Goal: Task Accomplishment & Management: Manage account settings

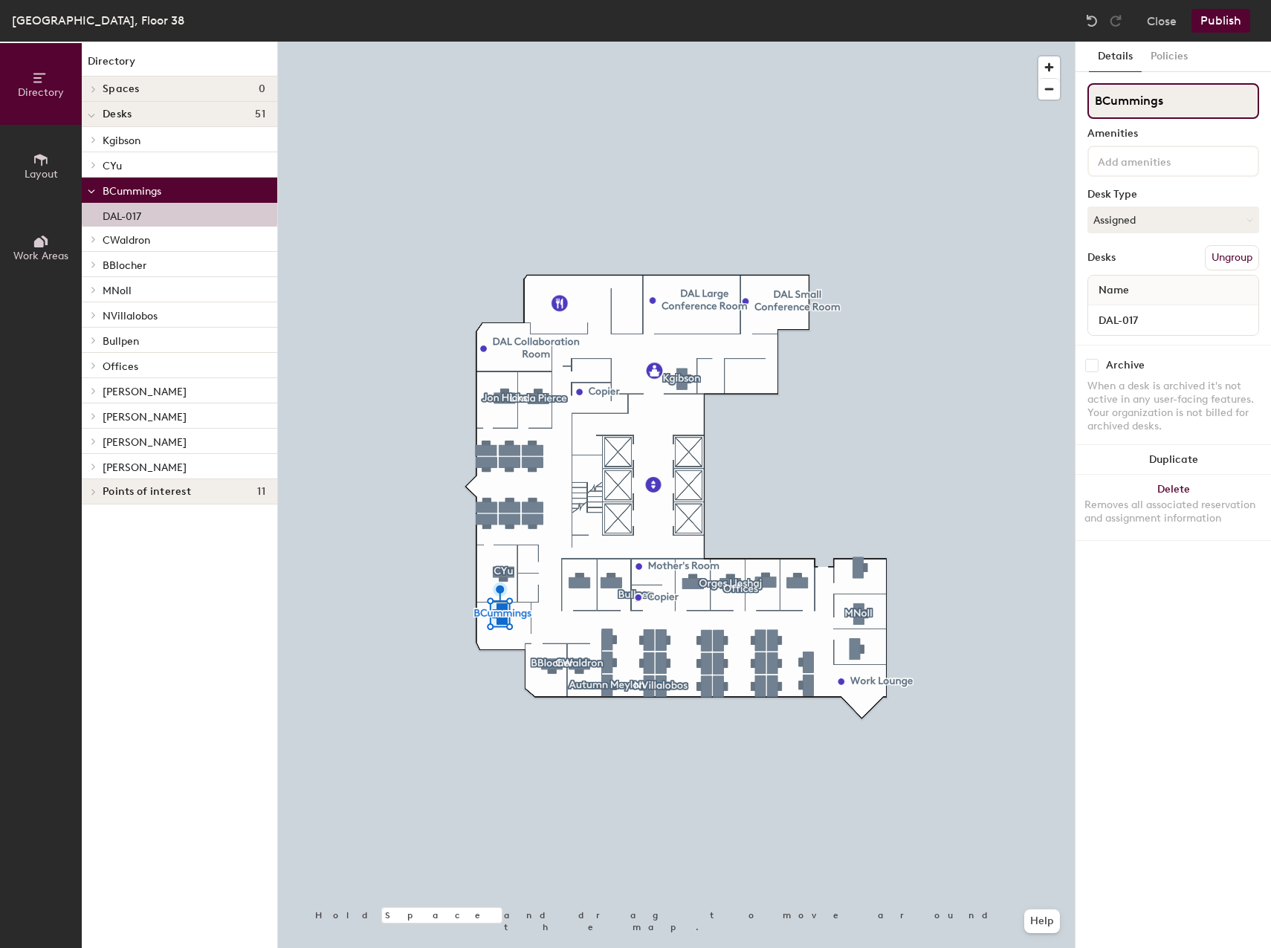
click at [1024, 97] on div "Directory Layout Work Areas Directory Spaces 0 Desks 51 Kgibson DAL-001 [GEOGRA…" at bounding box center [635, 495] width 1271 height 907
type input "[PERSON_NAME]"
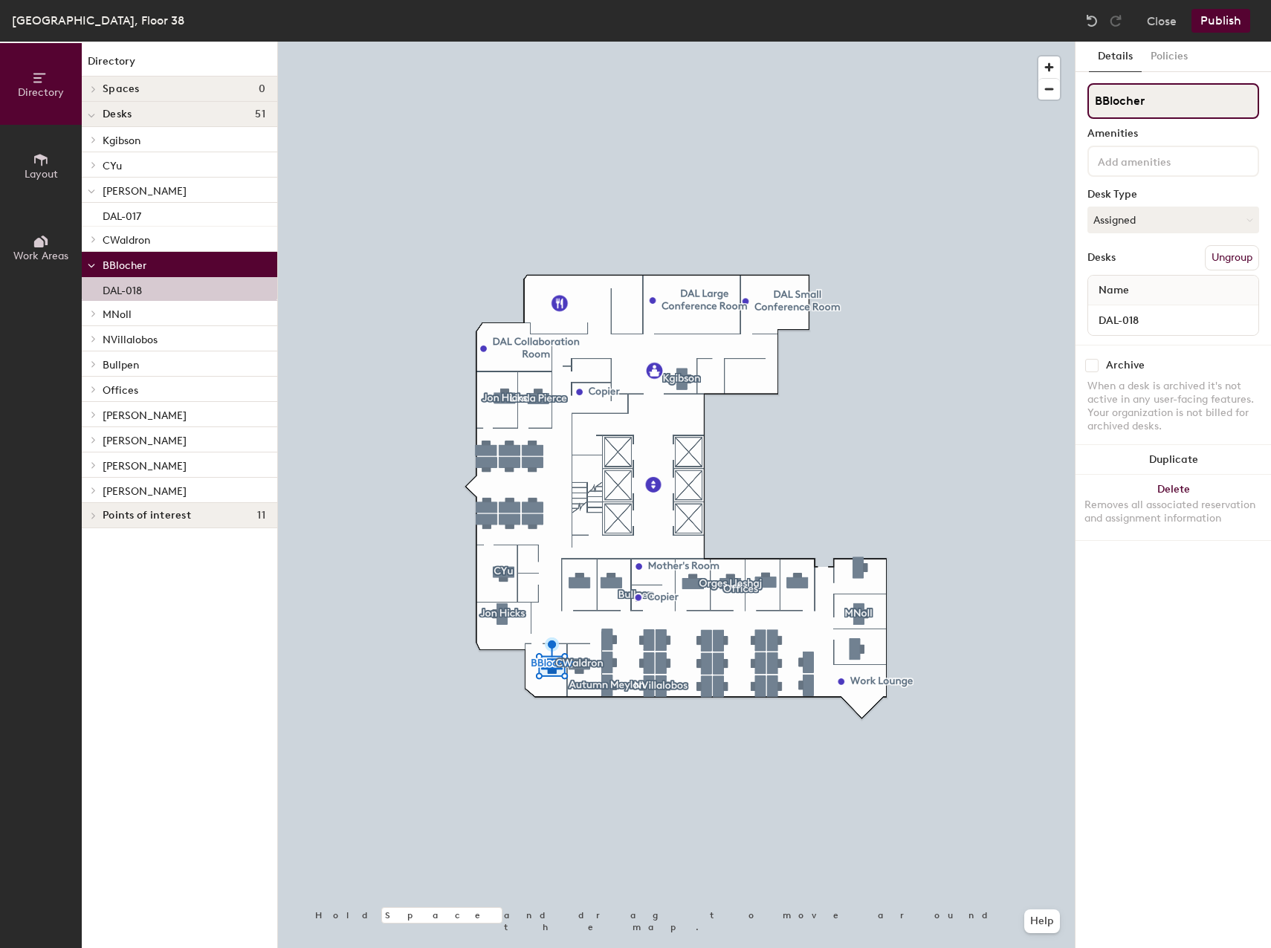
click at [959, 88] on div "Directory Layout Work Areas Directory Spaces 0 Desks 51 Kgibson DAL-001 [GEOGRA…" at bounding box center [635, 495] width 1271 height 907
type input "[PERSON_NAME]"
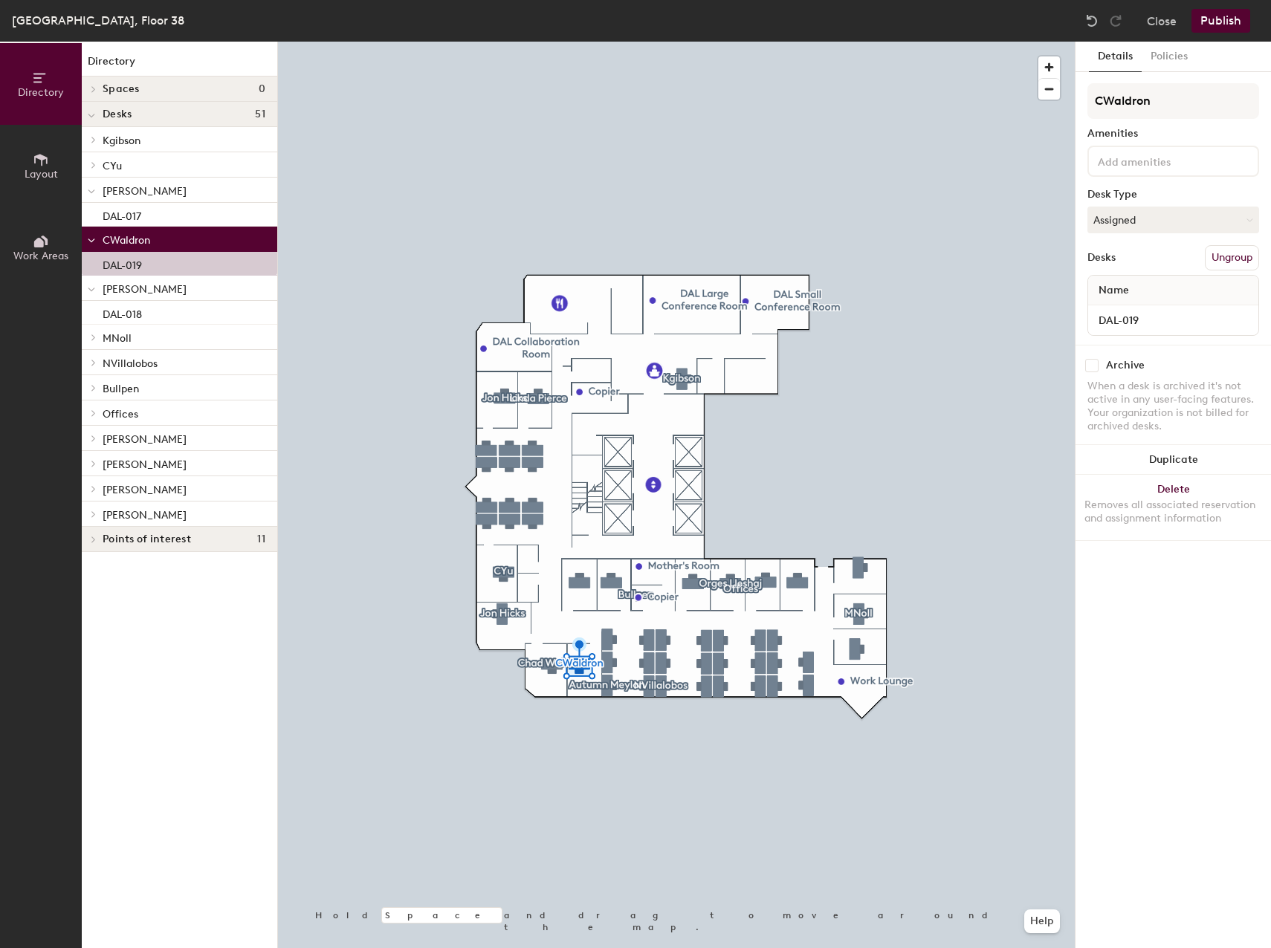
click at [1215, 253] on button "Ungroup" at bounding box center [1232, 257] width 54 height 25
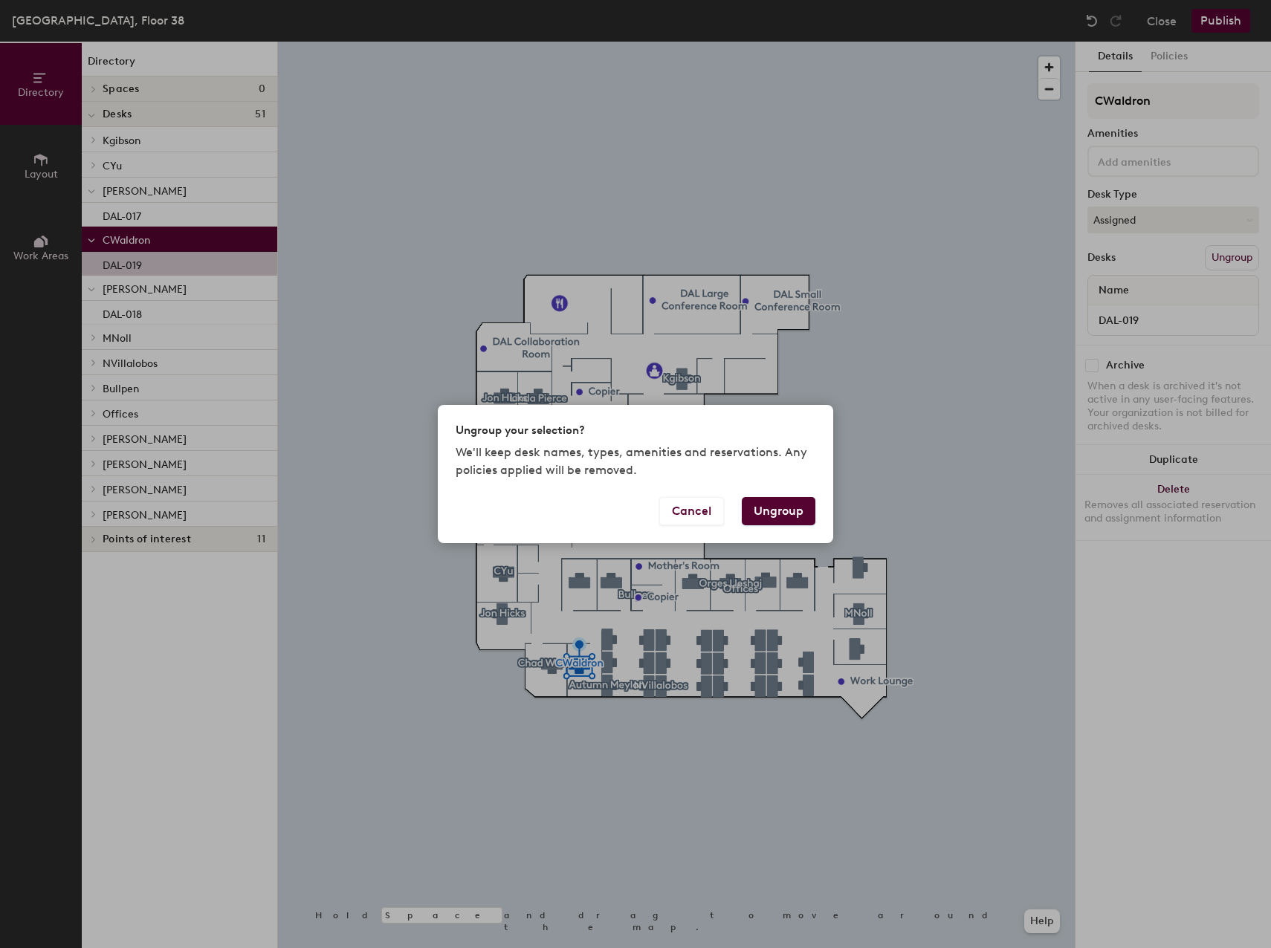
click at [791, 500] on button "Ungroup" at bounding box center [779, 511] width 74 height 28
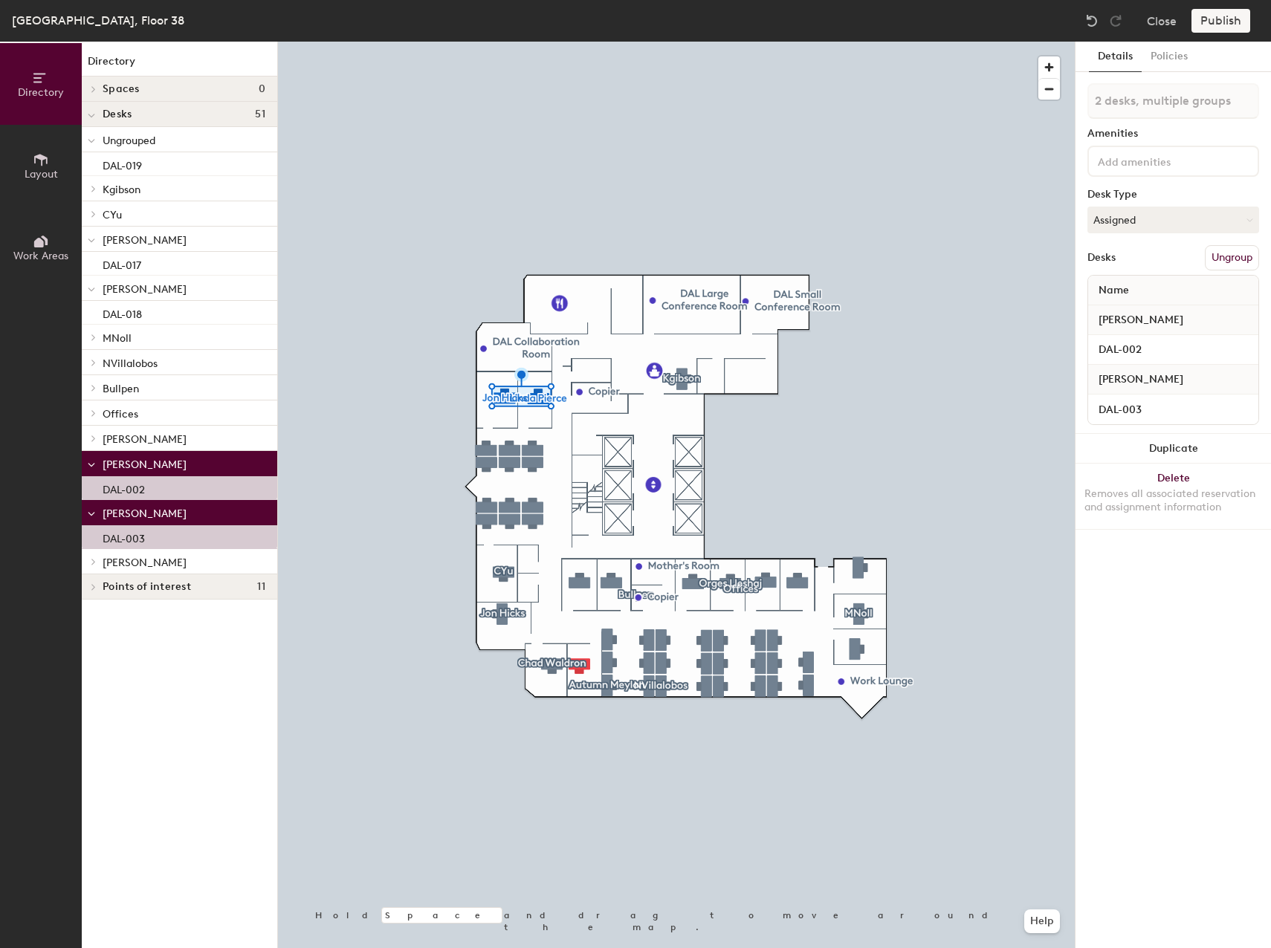
click at [1231, 263] on button "Ungroup" at bounding box center [1232, 257] width 54 height 25
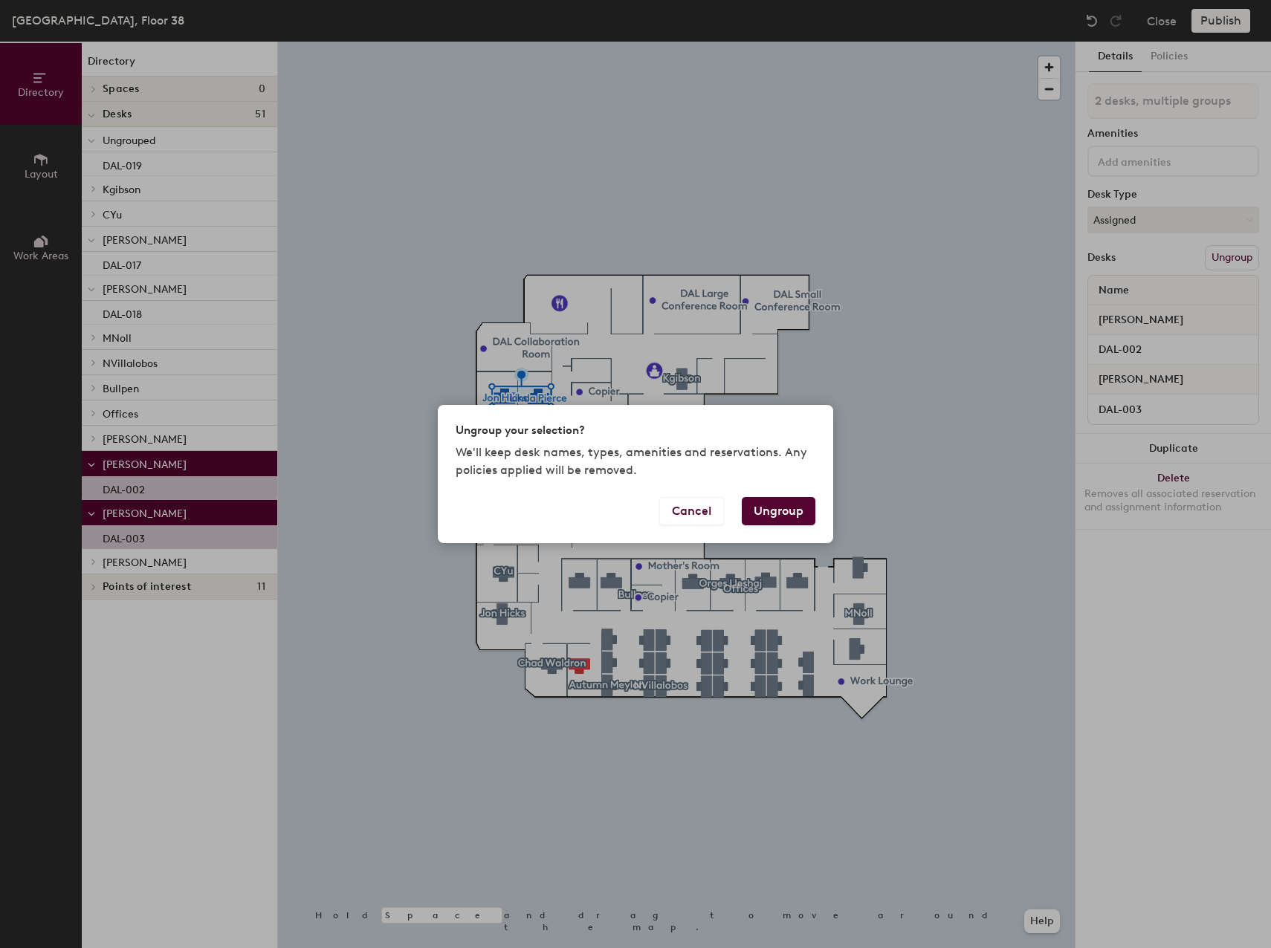
click at [795, 505] on button "Ungroup" at bounding box center [779, 511] width 74 height 28
type input "2 desks"
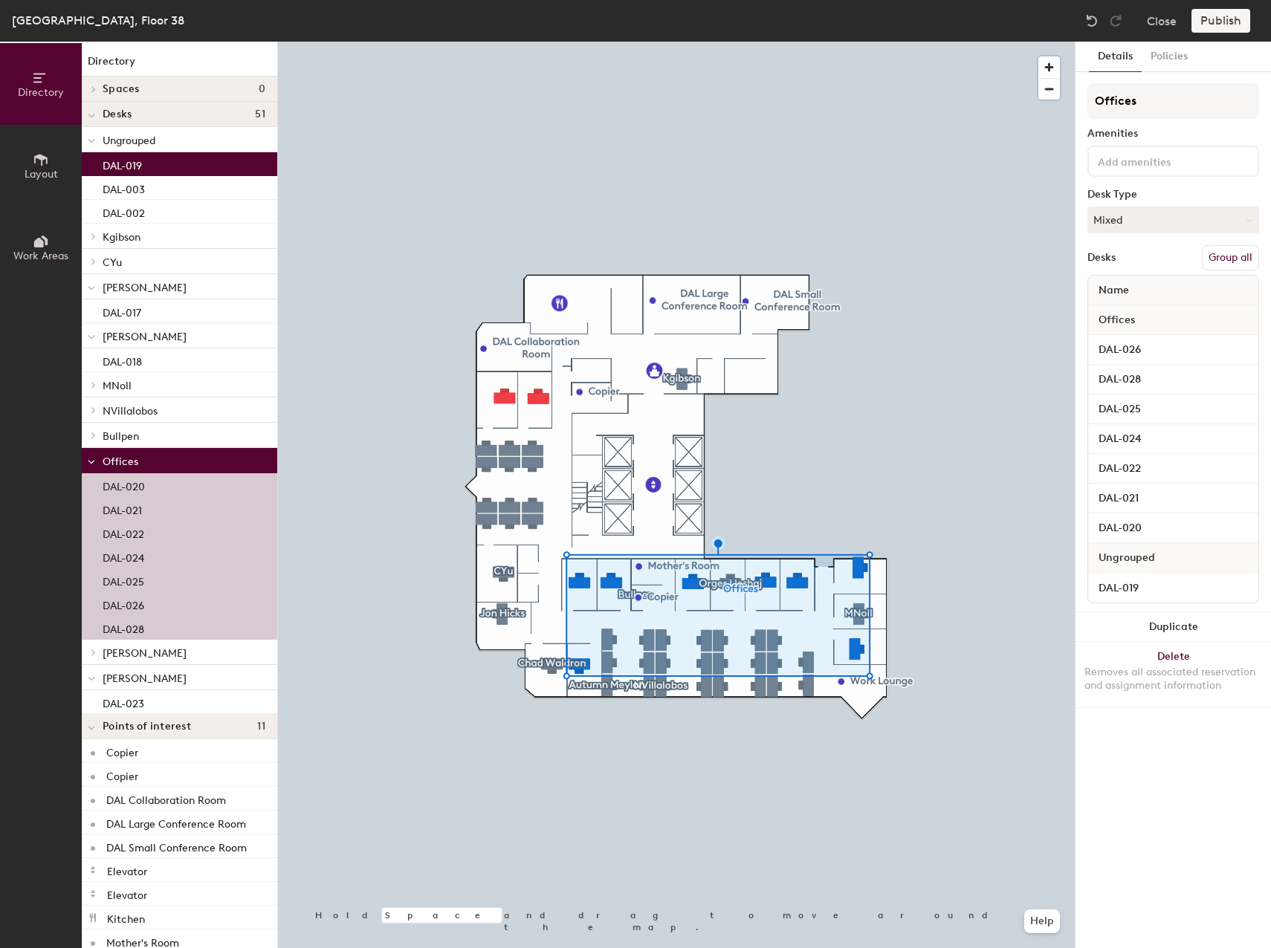
click at [1224, 261] on button "Group all" at bounding box center [1230, 257] width 57 height 25
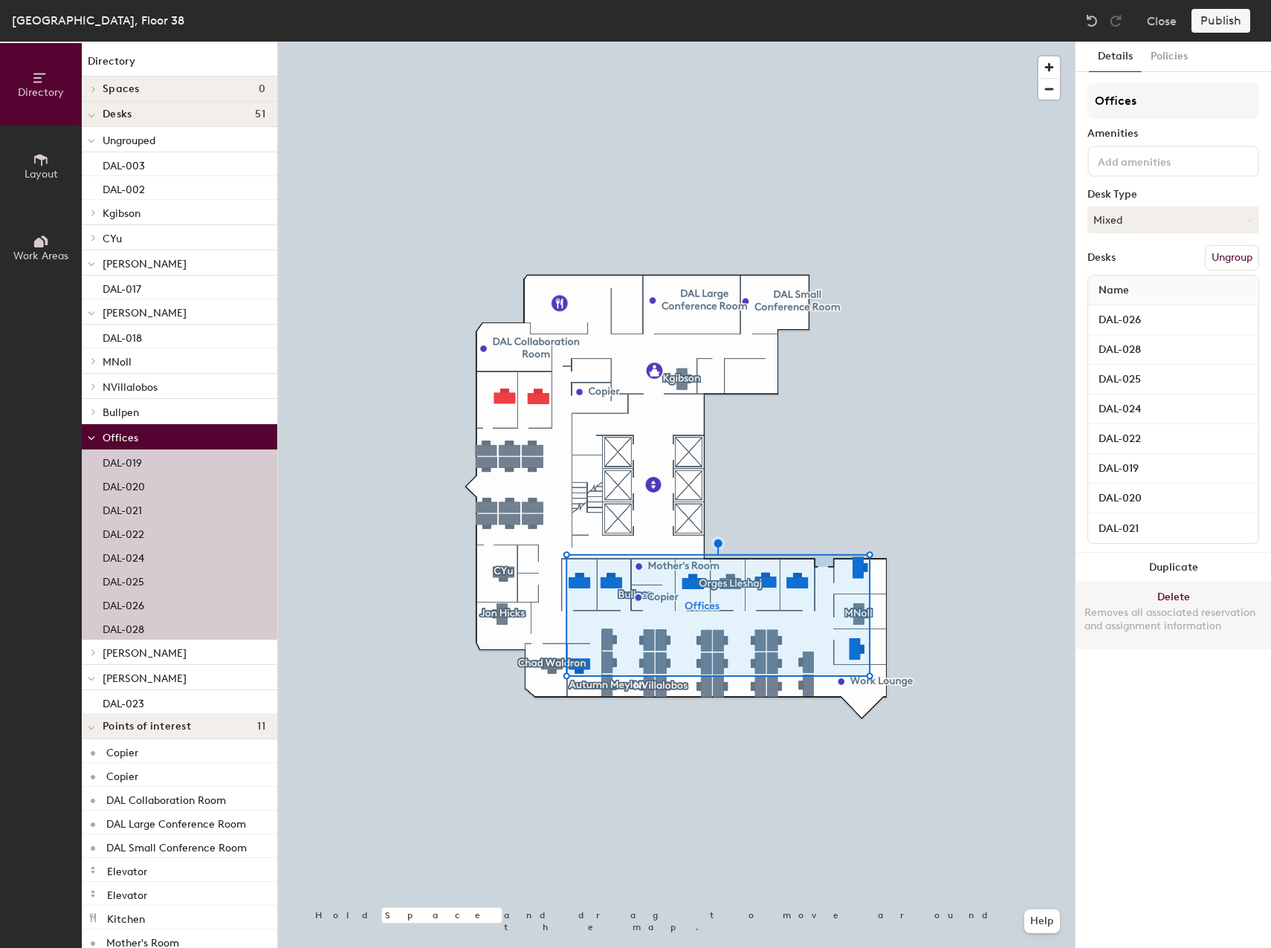
click at [906, 42] on div at bounding box center [676, 42] width 797 height 0
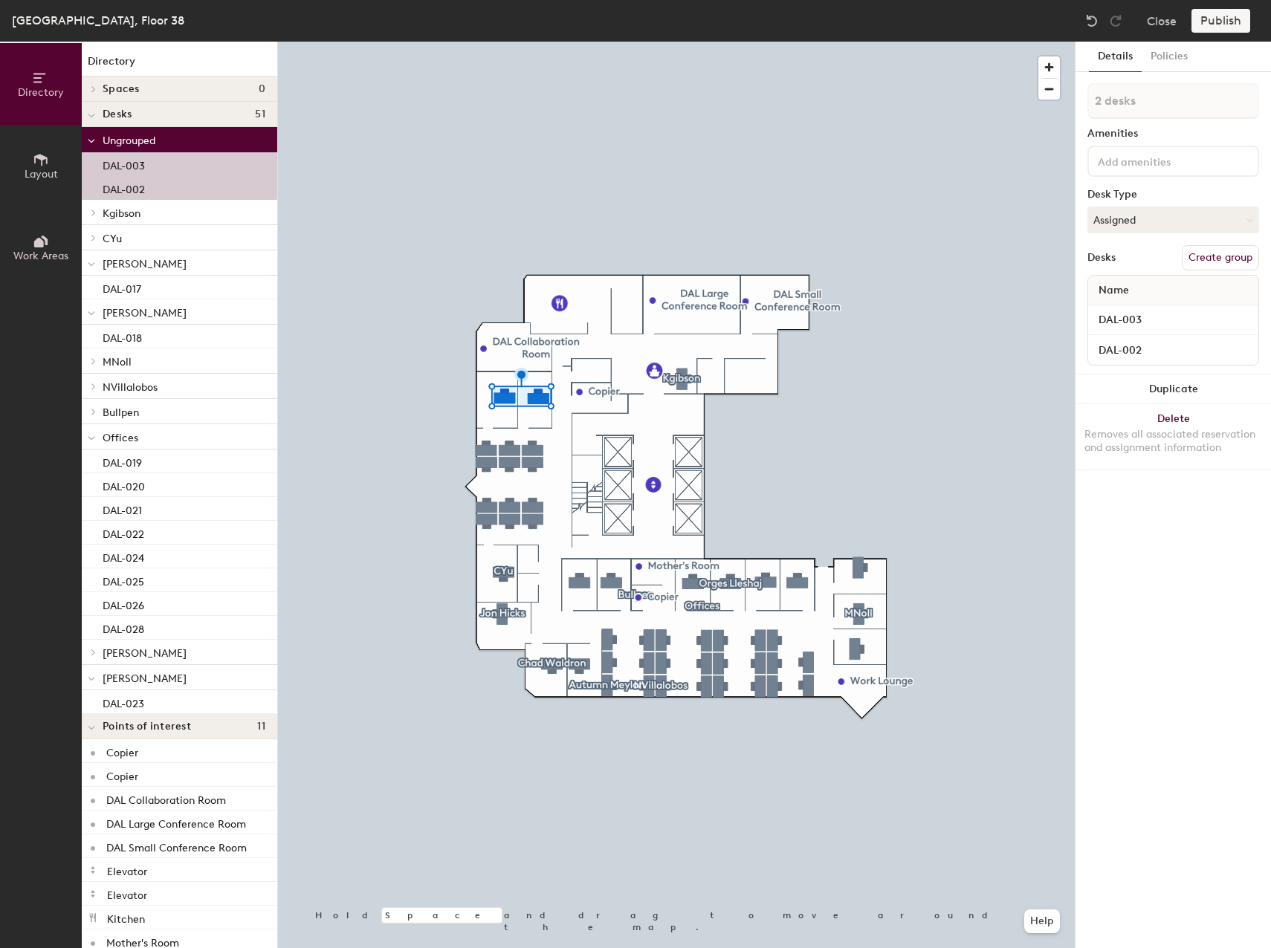
click at [1224, 263] on button "Create group" at bounding box center [1220, 257] width 77 height 25
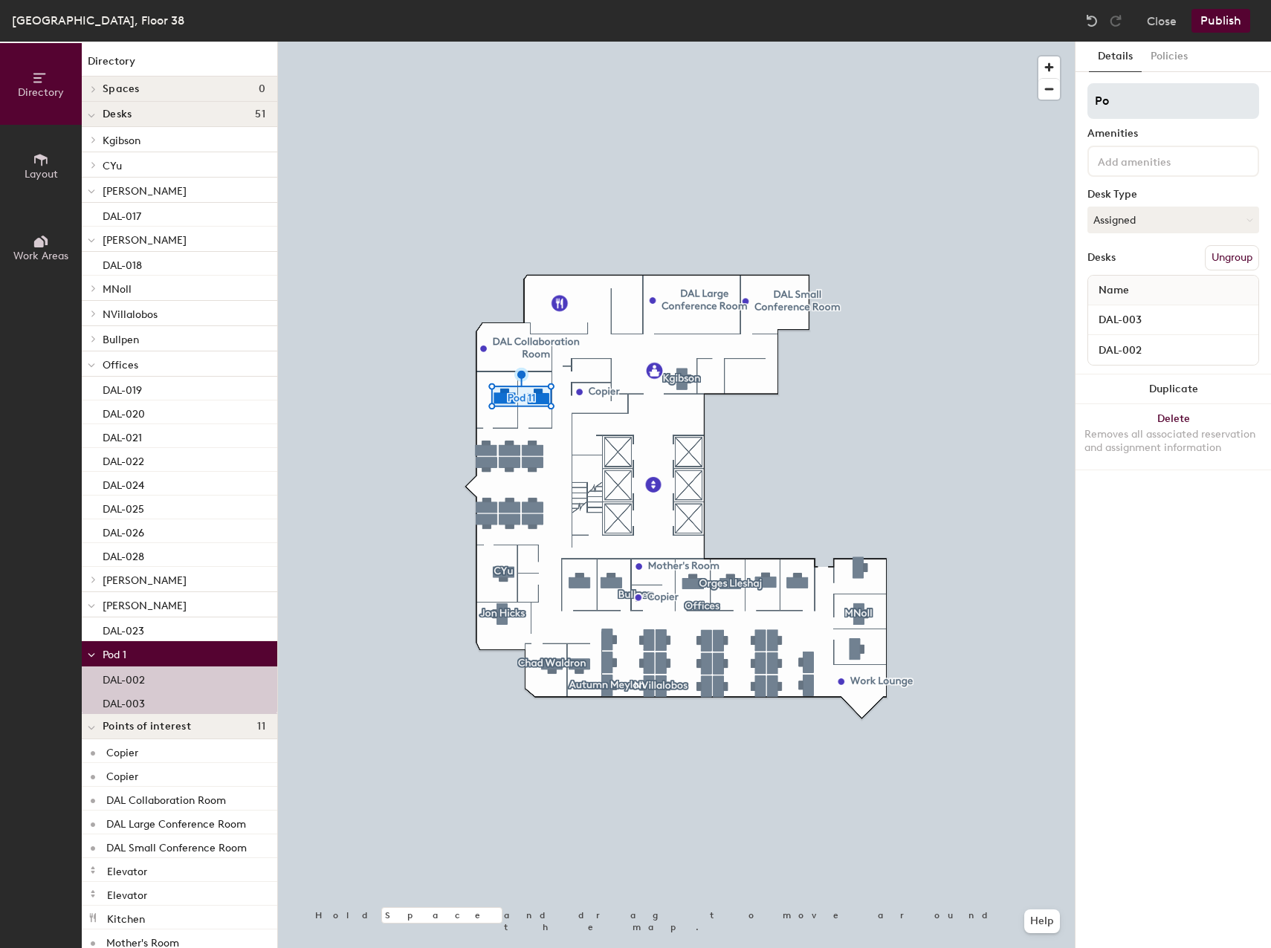
type input "P"
type input "Offices 2"
click at [1135, 230] on button "Assigned" at bounding box center [1173, 220] width 172 height 27
click at [1110, 306] on div "Hoteled" at bounding box center [1162, 311] width 149 height 22
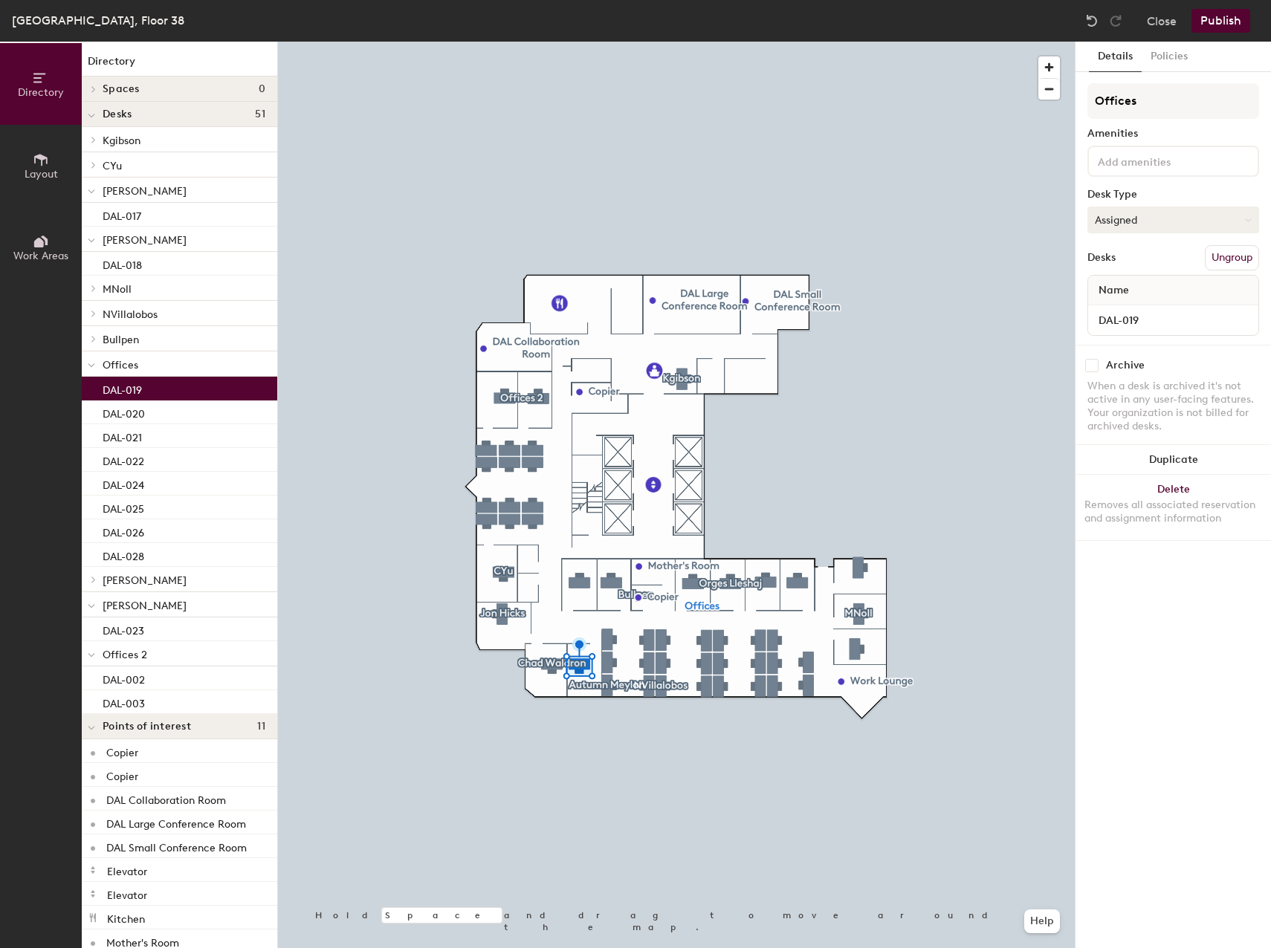
click at [1154, 222] on button "Assigned" at bounding box center [1173, 220] width 172 height 27
click at [1123, 308] on div "Hoteled" at bounding box center [1162, 311] width 149 height 22
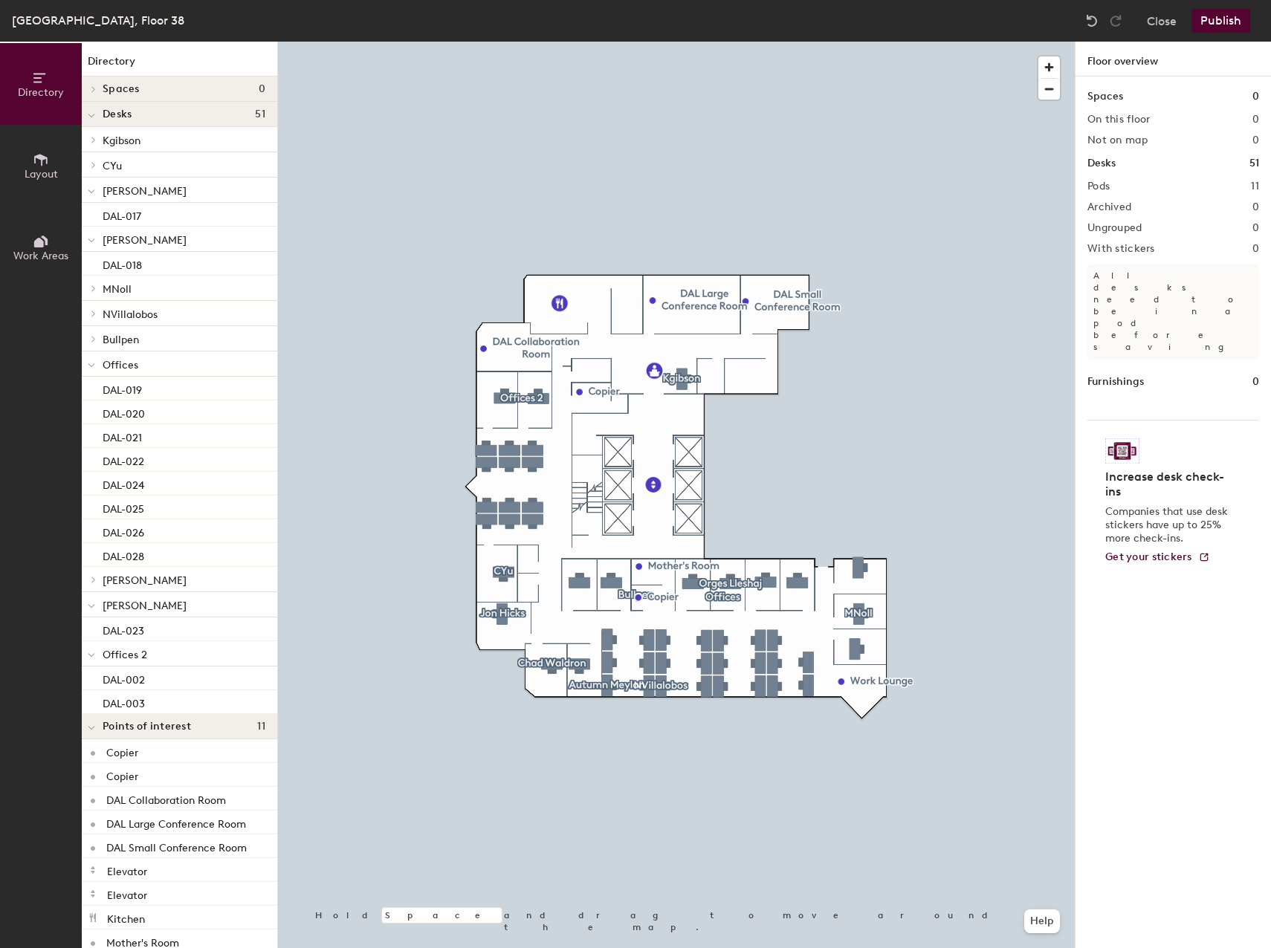
click at [1212, 14] on button "Publish" at bounding box center [1221, 21] width 59 height 24
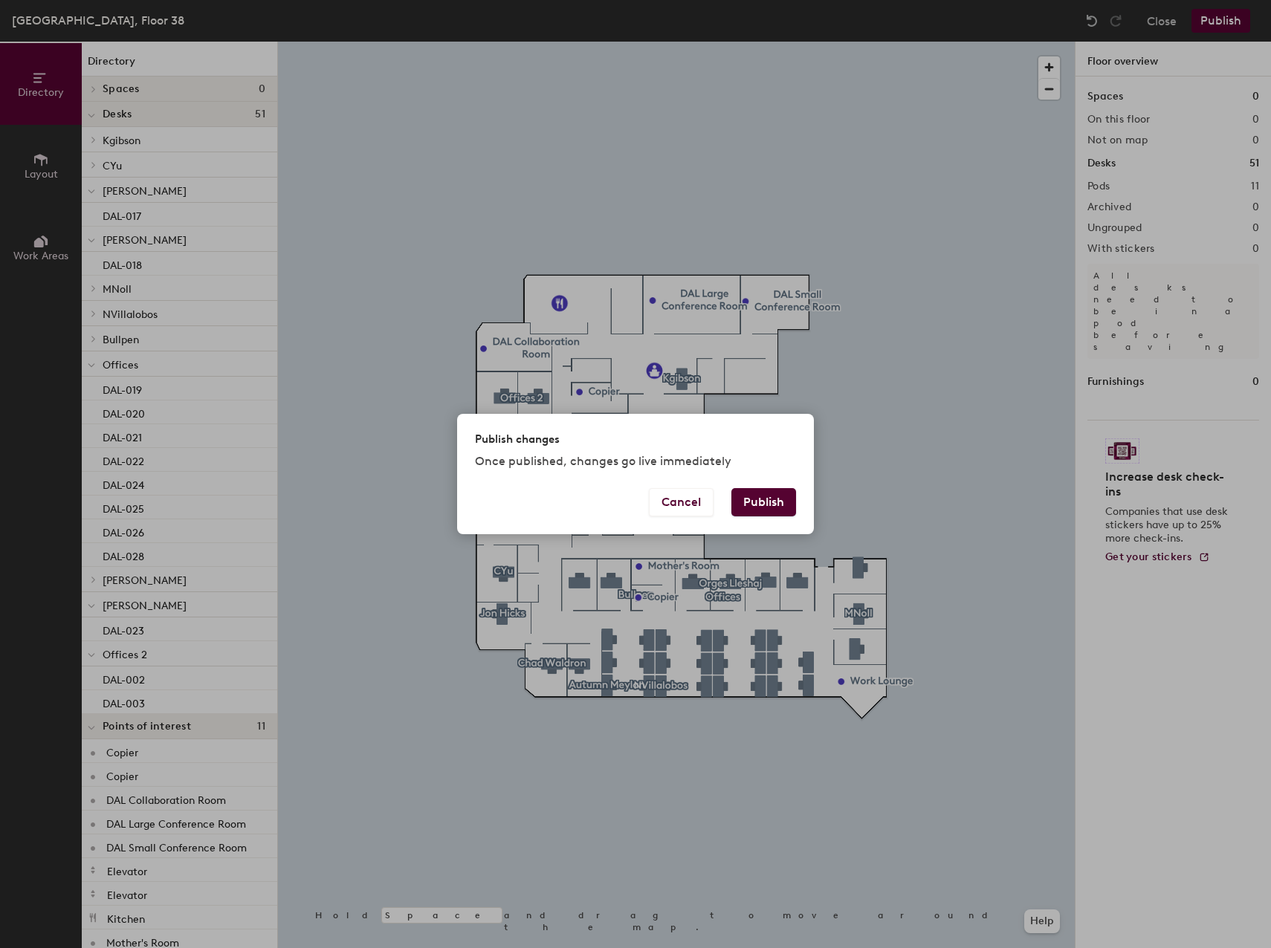
click at [776, 493] on button "Publish" at bounding box center [763, 502] width 65 height 28
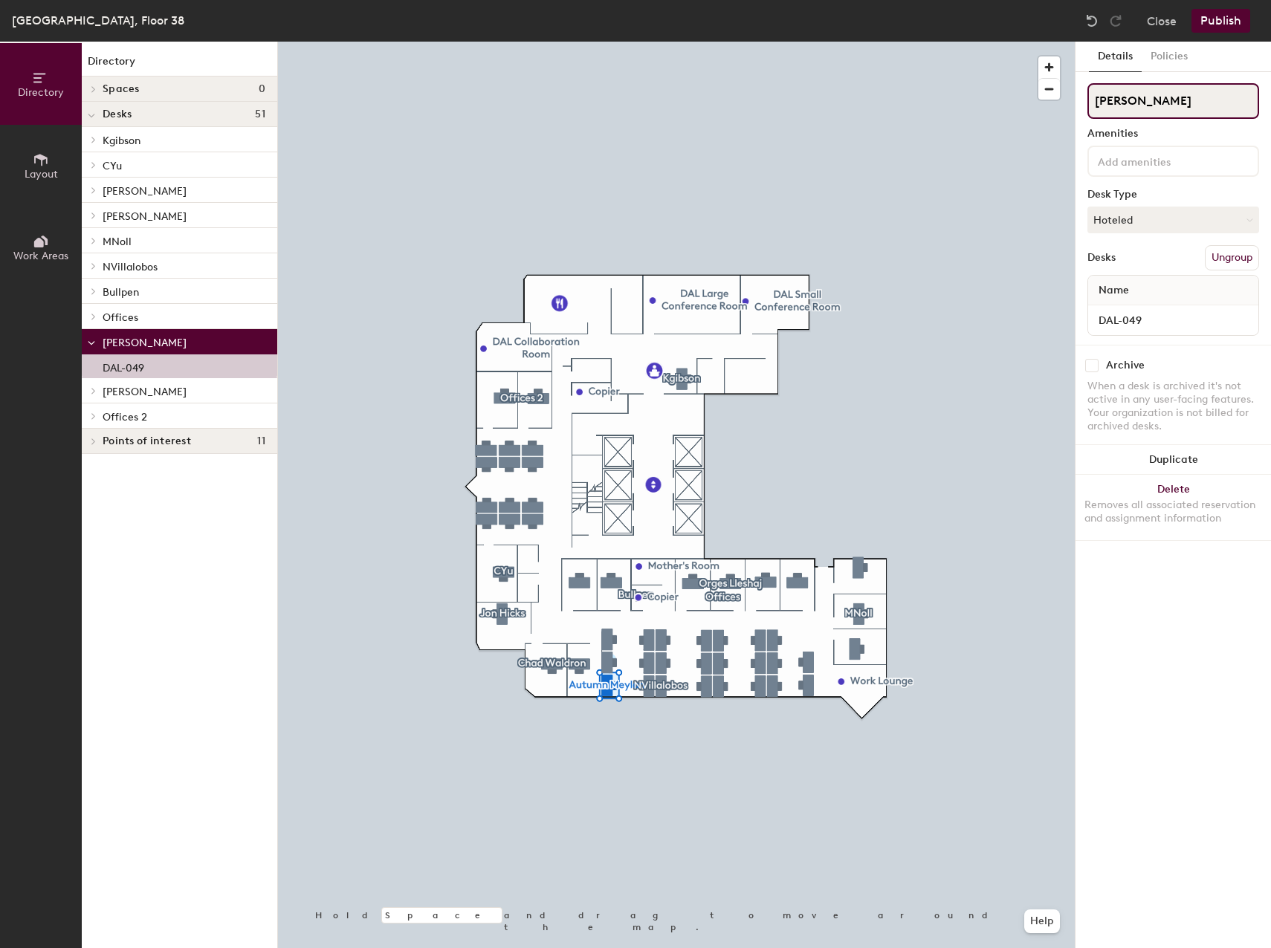
click at [1188, 99] on input "[PERSON_NAME]" at bounding box center [1173, 101] width 172 height 36
click at [1229, 259] on button "Ungroup" at bounding box center [1232, 257] width 54 height 25
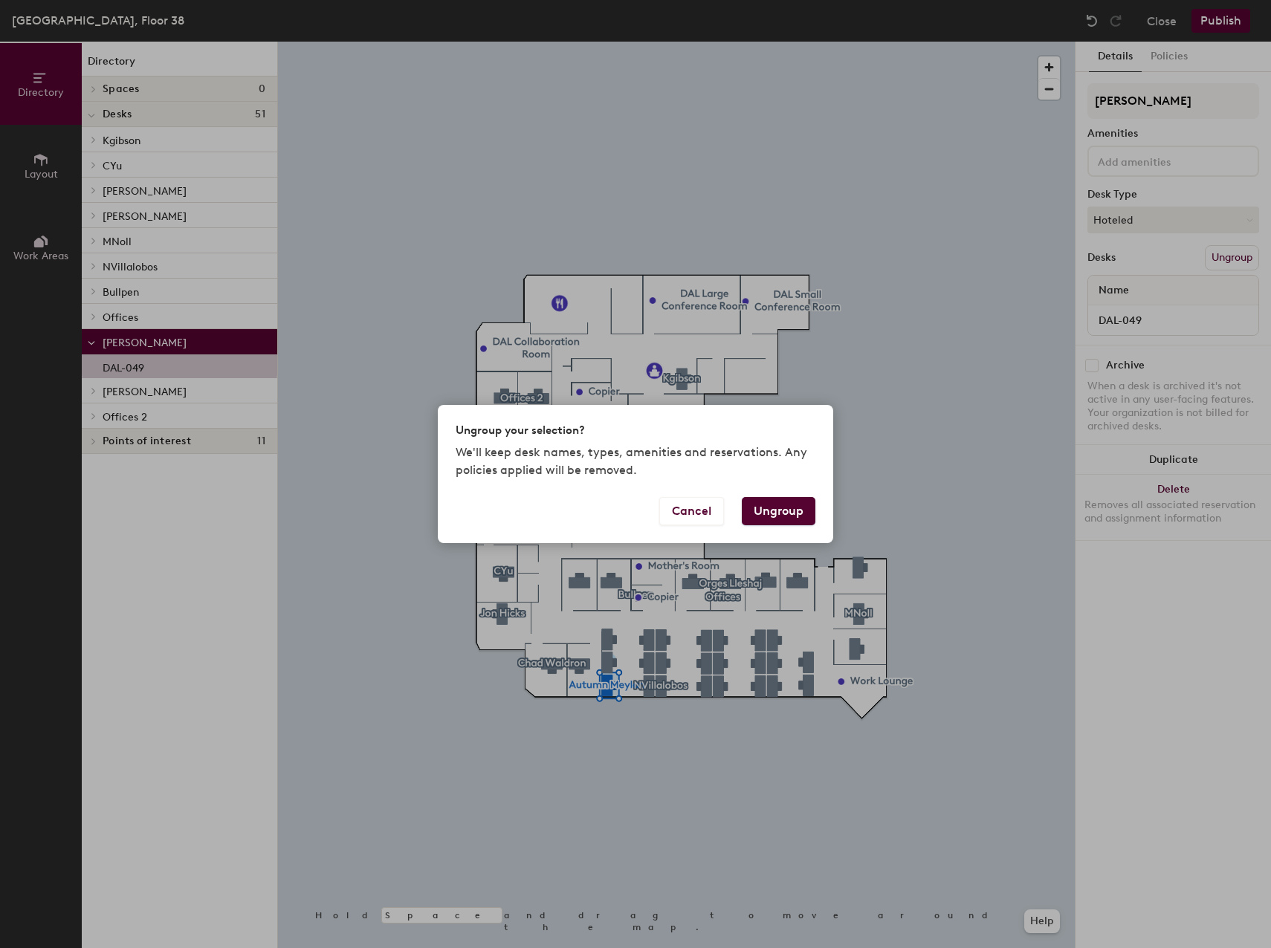
click at [777, 503] on button "Ungroup" at bounding box center [779, 511] width 74 height 28
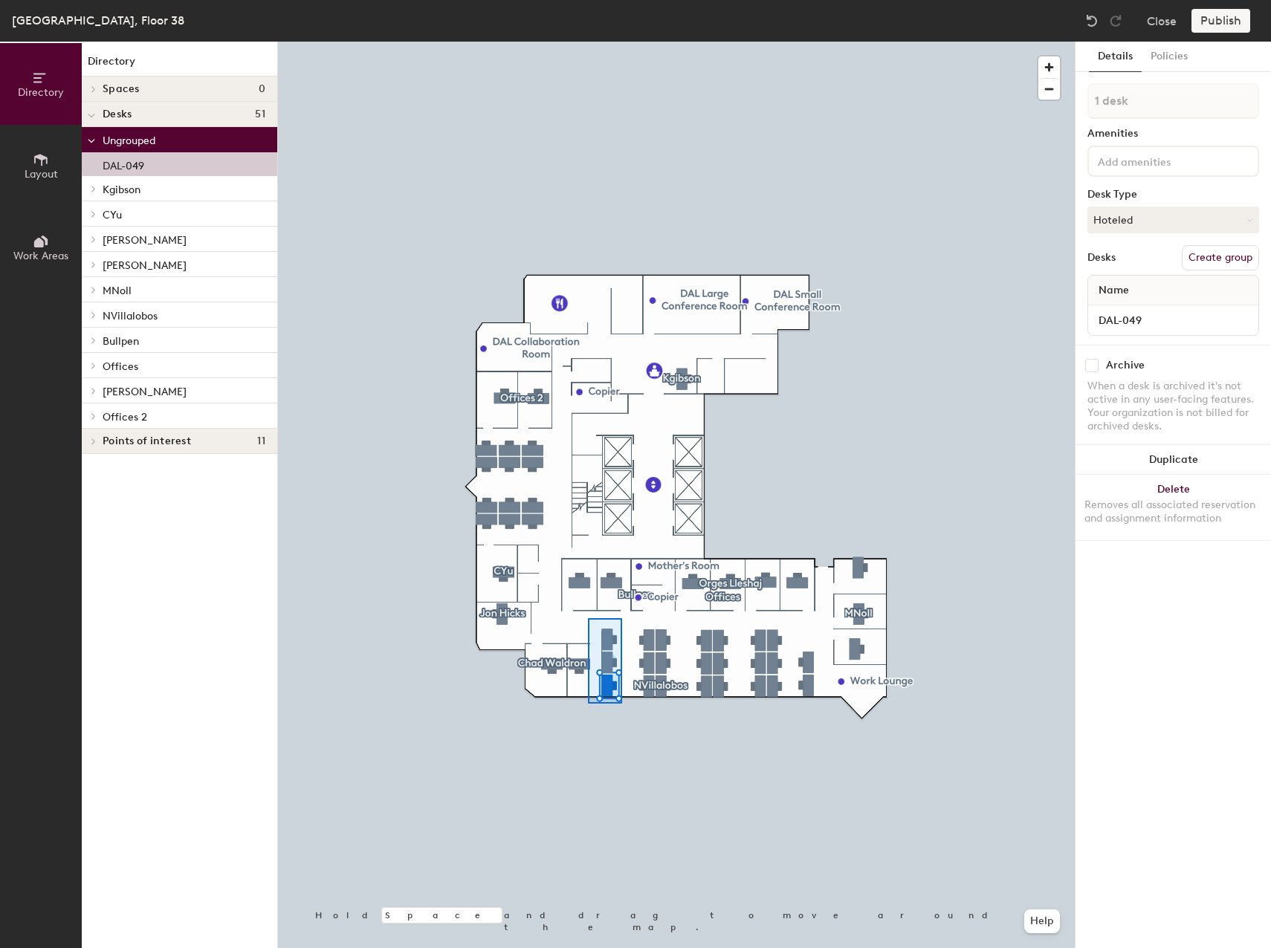
type input "42 desks, multiple groups"
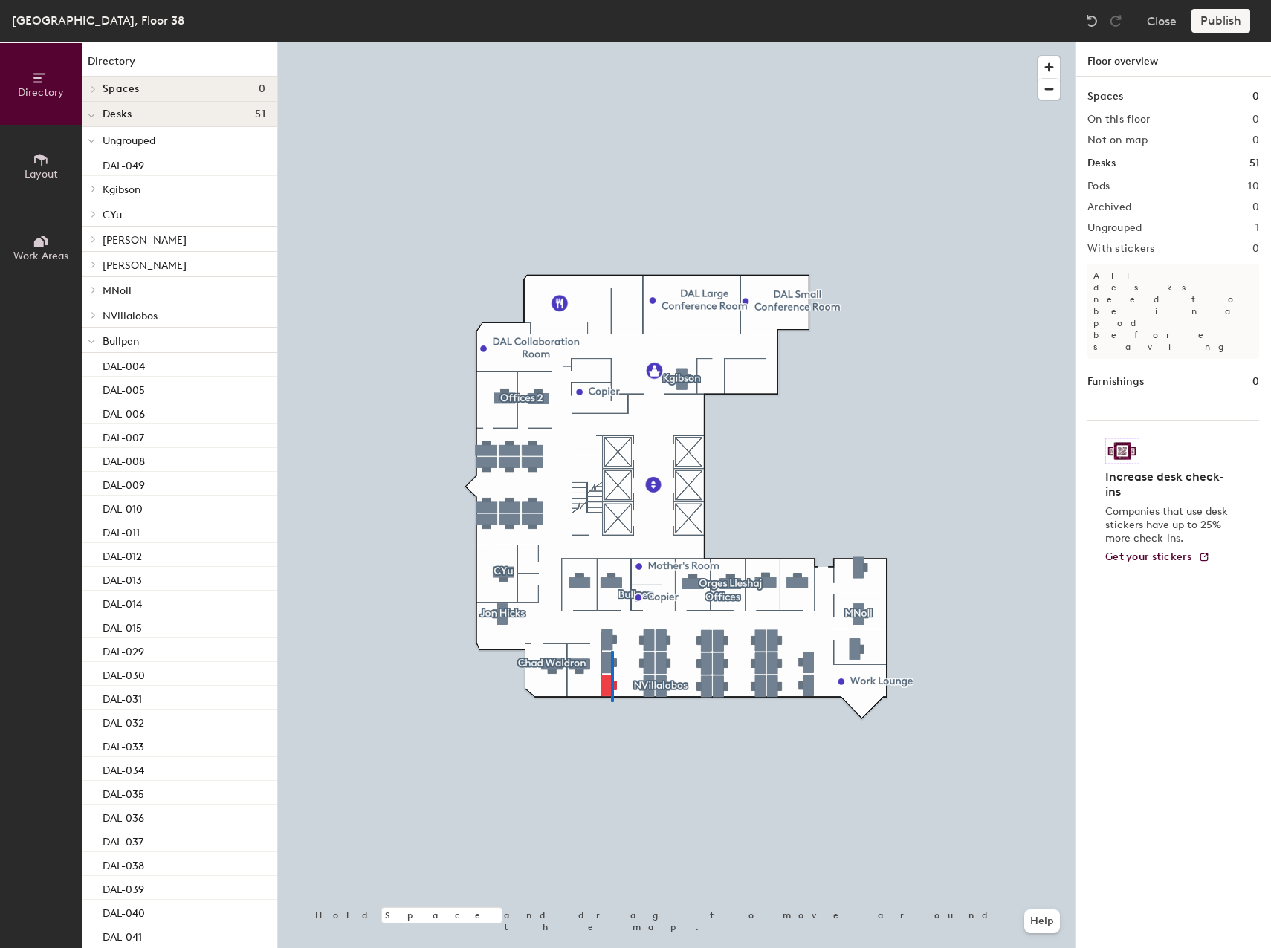
click at [612, 42] on div at bounding box center [676, 42] width 797 height 0
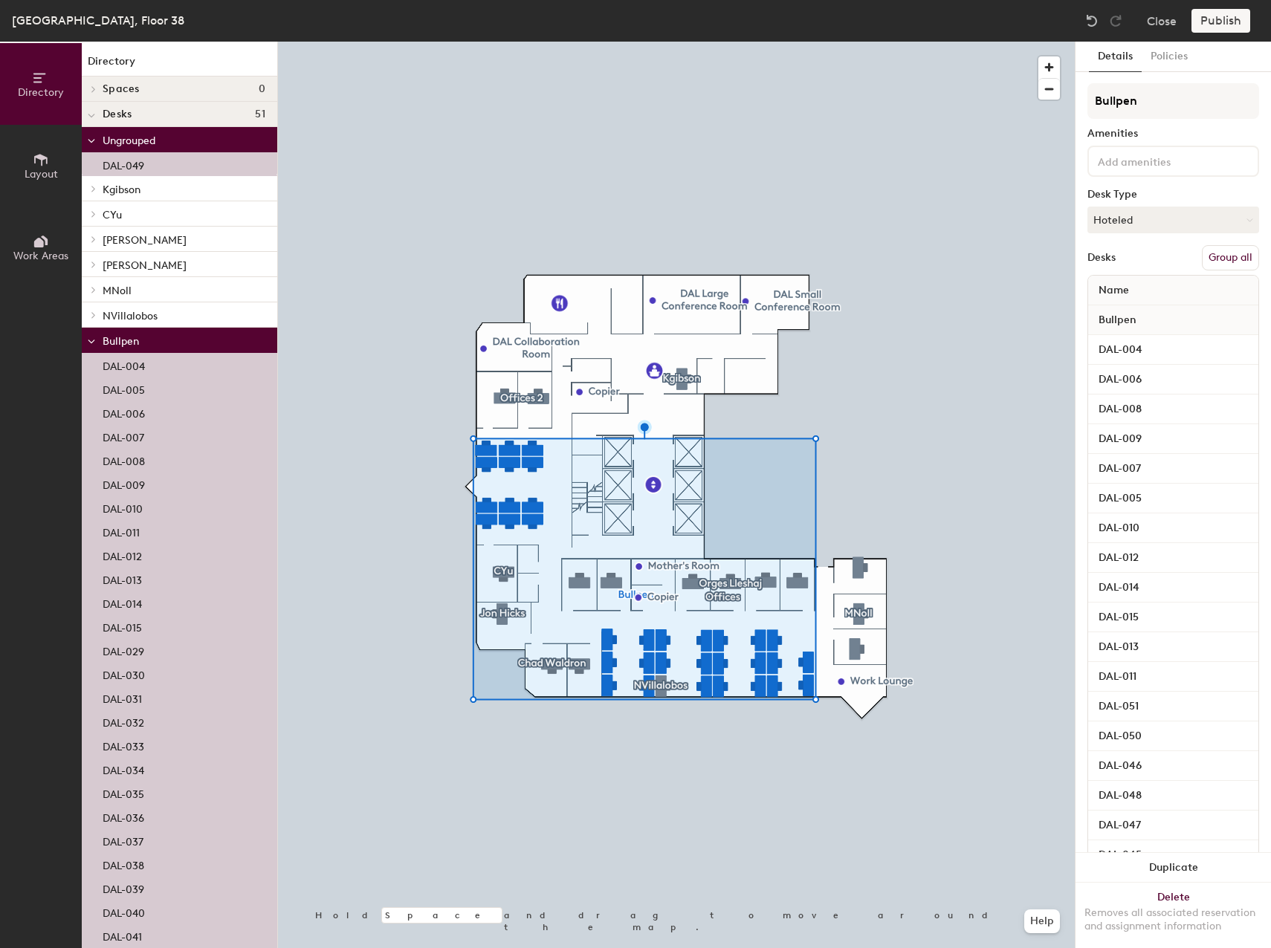
click at [1225, 256] on button "Group all" at bounding box center [1230, 257] width 57 height 25
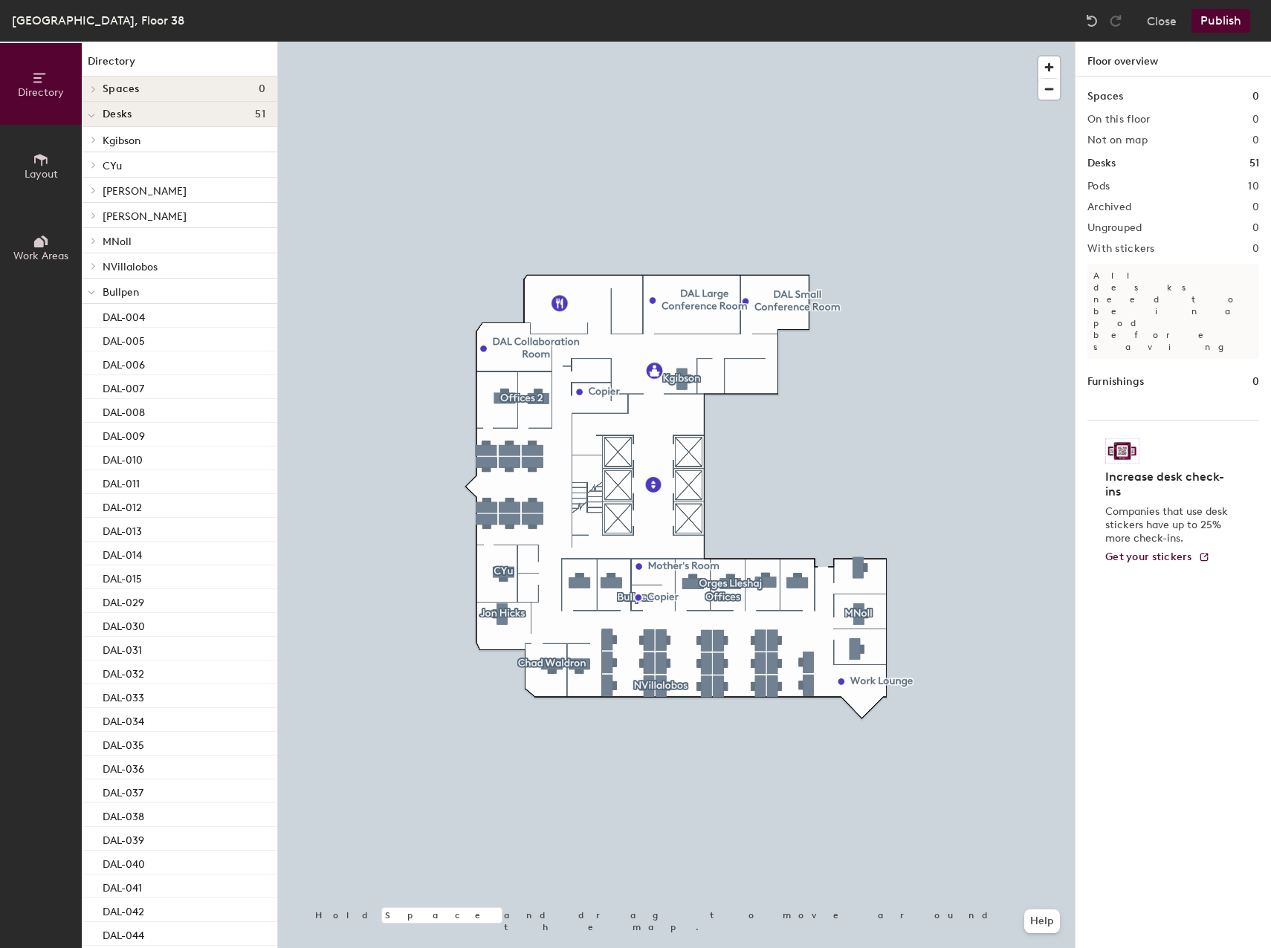
click at [1235, 27] on button "Publish" at bounding box center [1221, 21] width 59 height 24
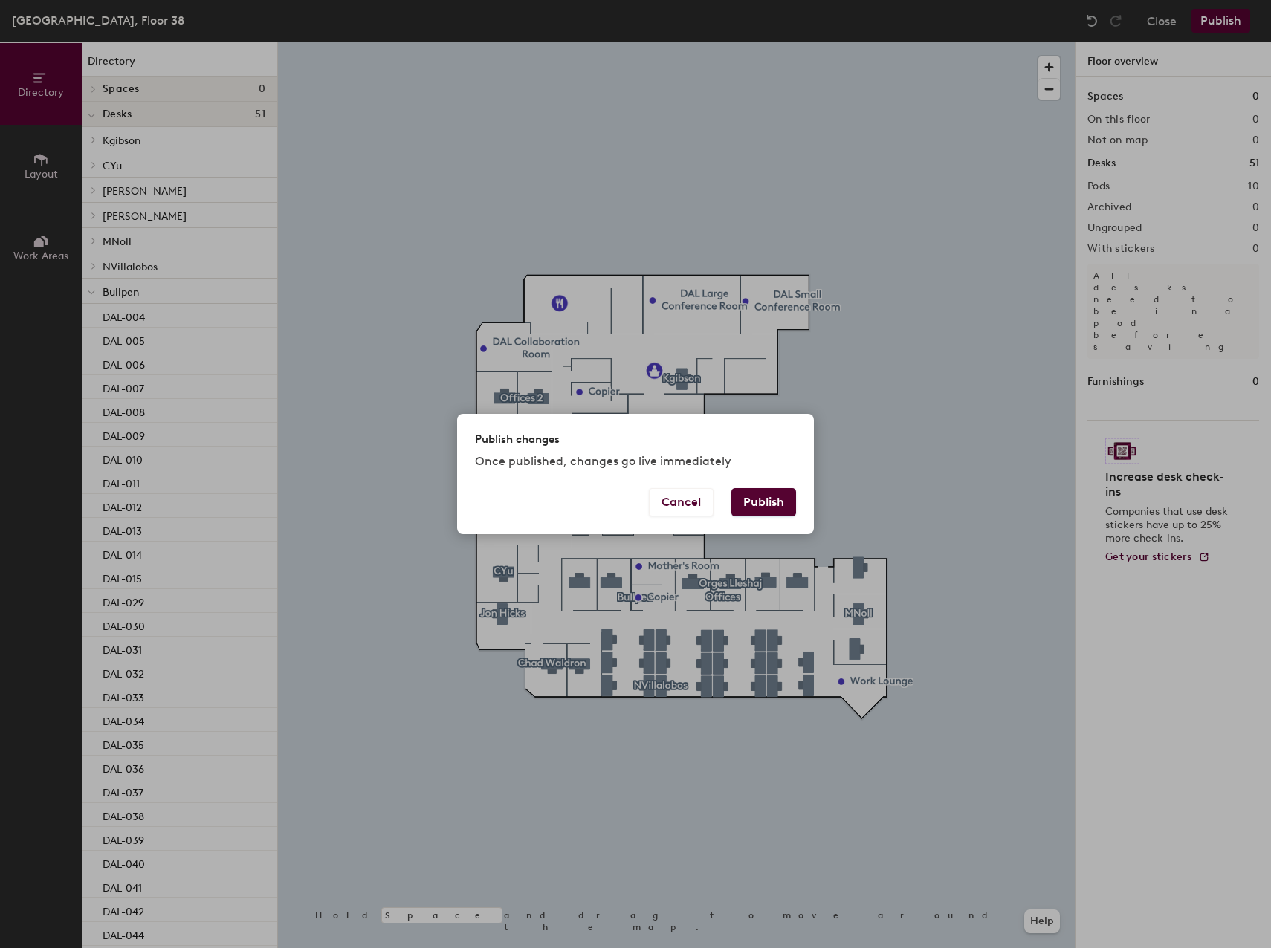
click at [757, 507] on button "Publish" at bounding box center [763, 502] width 65 height 28
